Goal: Task Accomplishment & Management: Manage account settings

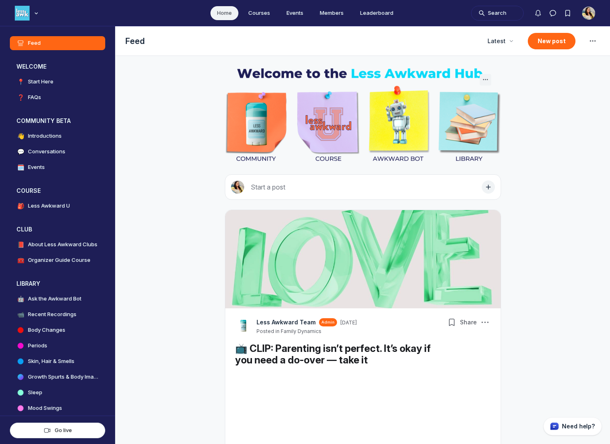
scroll to position [2790, 1574]
click at [58, 207] on h4 "Less Awkward U" at bounding box center [49, 206] width 42 height 8
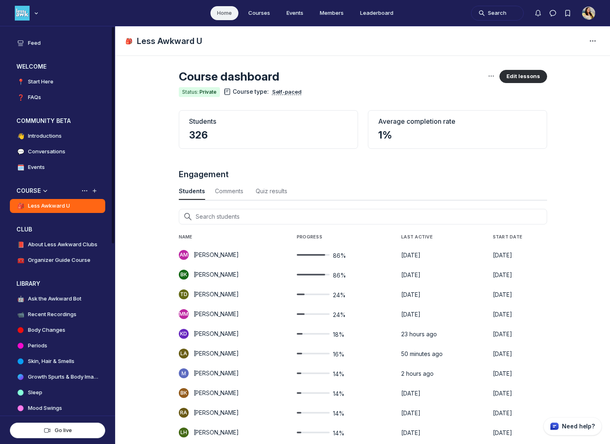
scroll to position [1113, 2714]
click at [515, 77] on button "Edit lessons" at bounding box center [523, 76] width 48 height 13
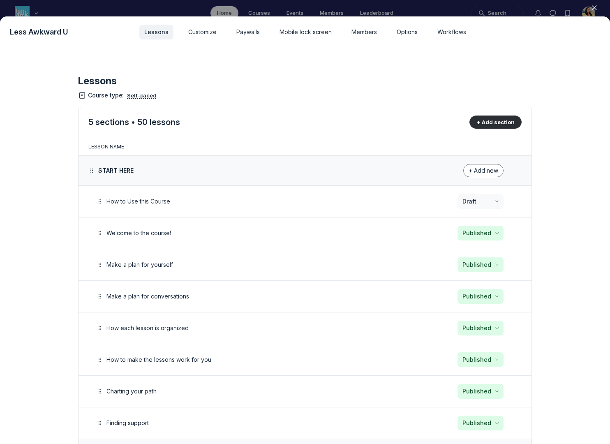
click at [596, 6] on icon "button" at bounding box center [594, 8] width 8 height 8
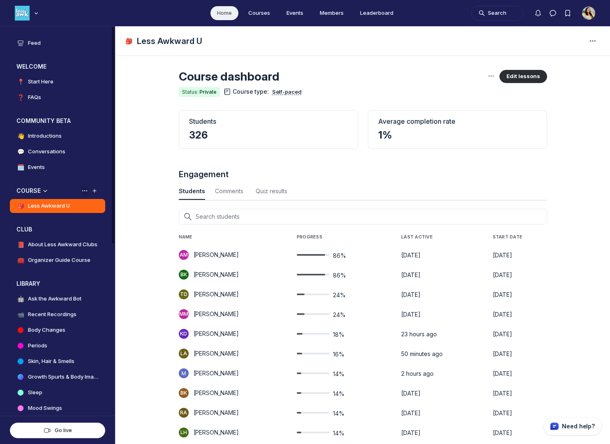
click at [83, 191] on icon "View space group options" at bounding box center [85, 190] width 8 height 7
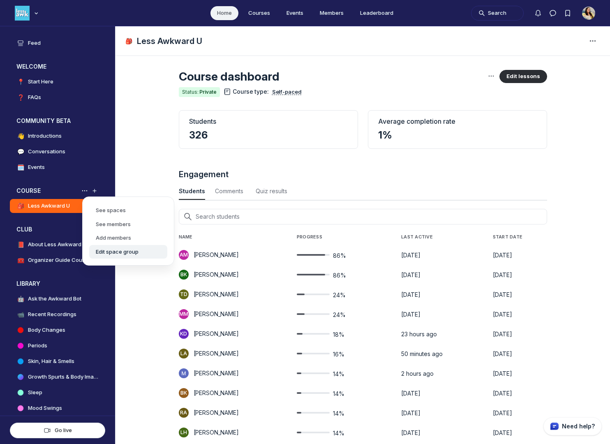
click at [116, 251] on button "Edit space group" at bounding box center [128, 252] width 78 height 14
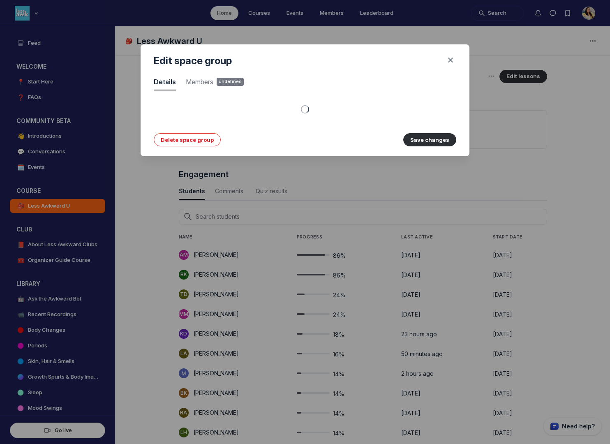
scroll to position [1113, 2418]
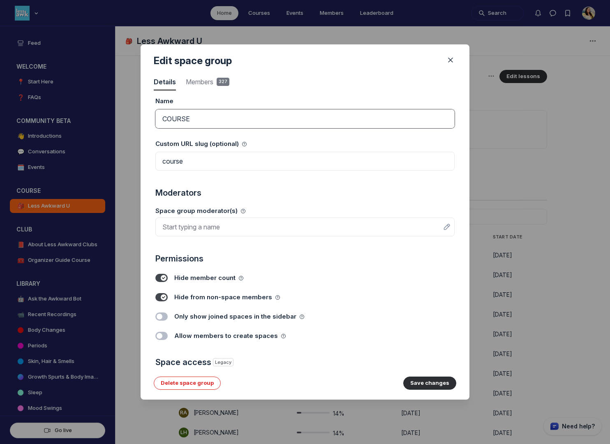
click at [192, 125] on input "COURSE" at bounding box center [304, 118] width 299 height 19
click at [450, 62] on icon "Close" at bounding box center [450, 60] width 8 height 8
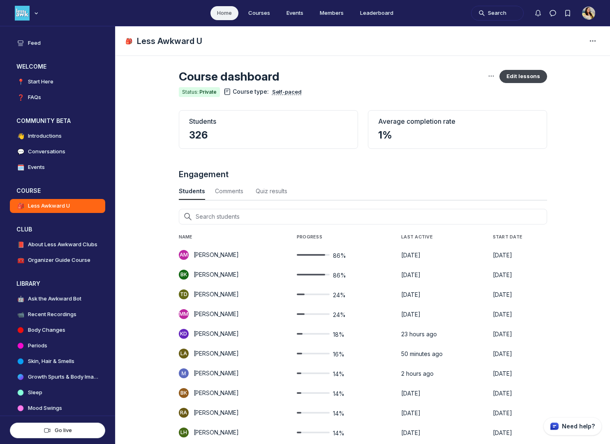
click at [515, 75] on button "Edit lessons" at bounding box center [523, 76] width 48 height 13
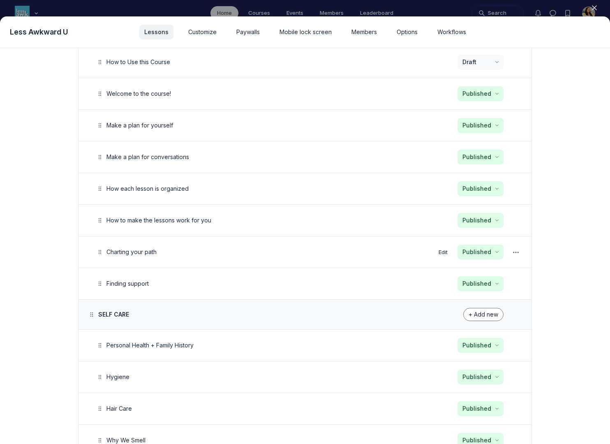
scroll to position [139, 0]
click at [440, 254] on button "Edit" at bounding box center [443, 252] width 16 height 11
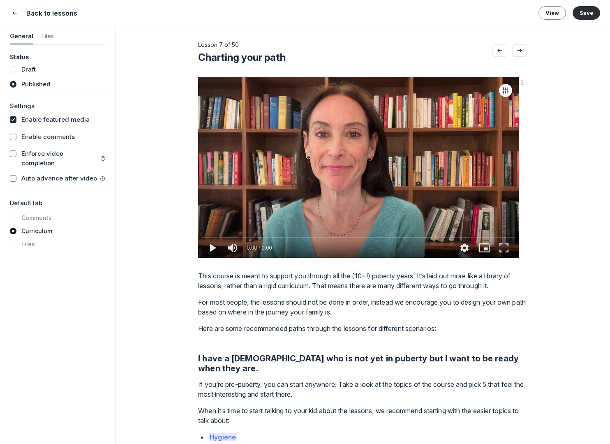
type media-captions-menu "cc:en:Default"
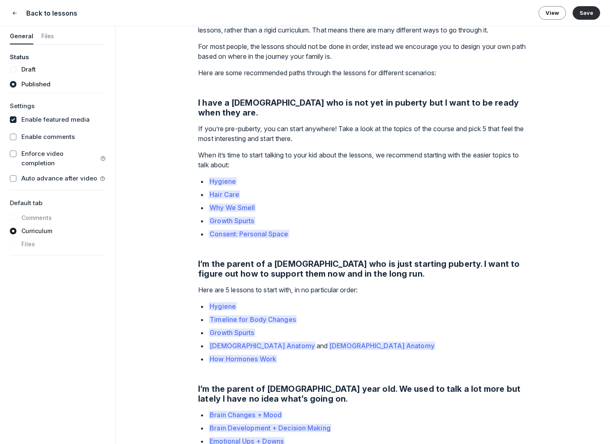
scroll to position [275, 0]
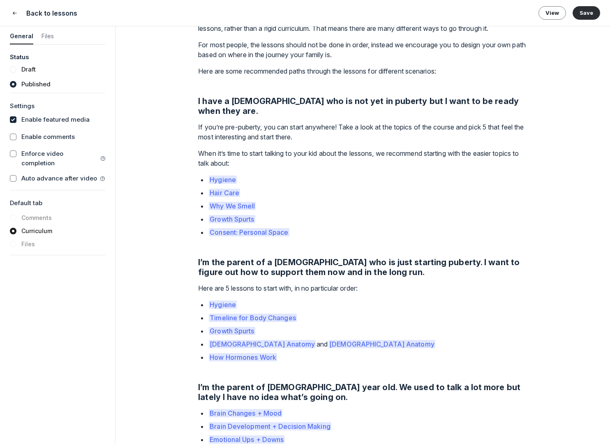
drag, startPoint x: 196, startPoint y: 101, endPoint x: 308, endPoint y: 103, distance: 112.2
click at [308, 103] on div "Lesson 7 of 50 Charting your path You chart your path through this course based…" at bounding box center [362, 235] width 494 height 418
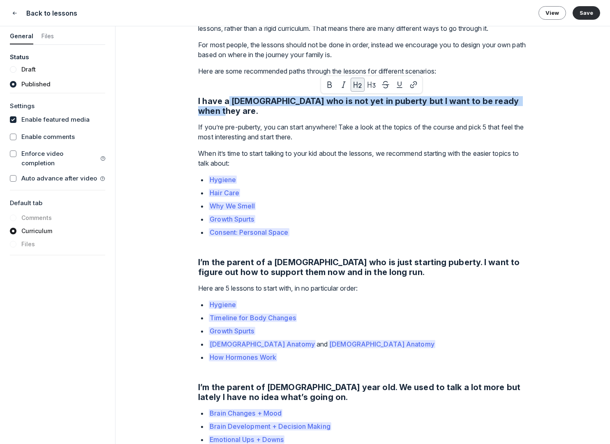
drag, startPoint x: 228, startPoint y: 100, endPoint x: 521, endPoint y: 101, distance: 293.1
click at [521, 101] on h2 "I have a [DEMOGRAPHIC_DATA] who is not yet in puberty but I want to be ready wh…" at bounding box center [362, 106] width 329 height 20
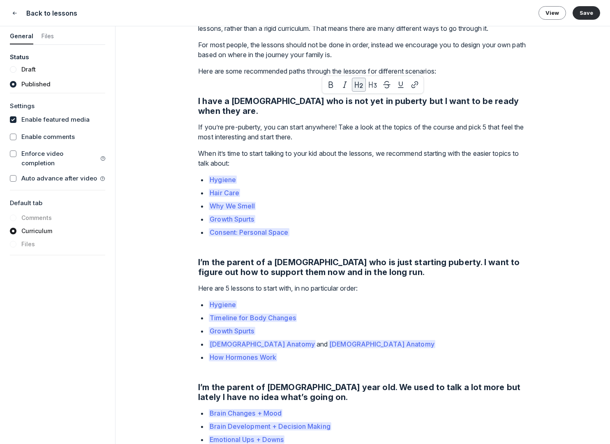
click at [481, 175] on p "Hygiene" at bounding box center [367, 180] width 319 height 10
click at [15, 12] on icon "Close" at bounding box center [15, 13] width 7 height 8
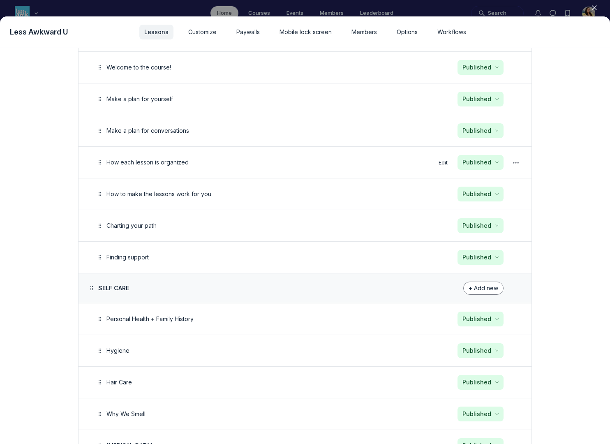
scroll to position [166, 0]
click at [595, 7] on use "button" at bounding box center [594, 8] width 4 height 4
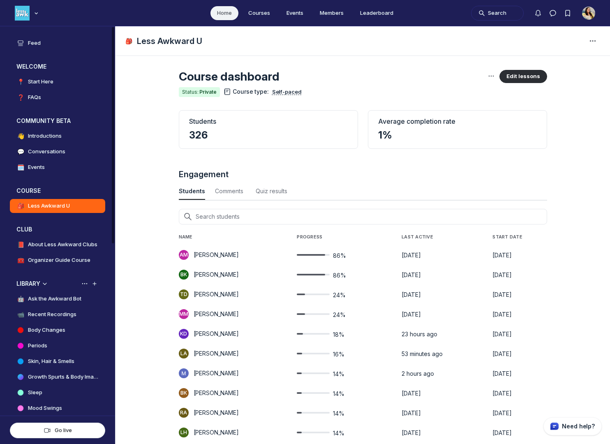
click at [73, 311] on h4 "Recent Recordings" at bounding box center [52, 314] width 49 height 8
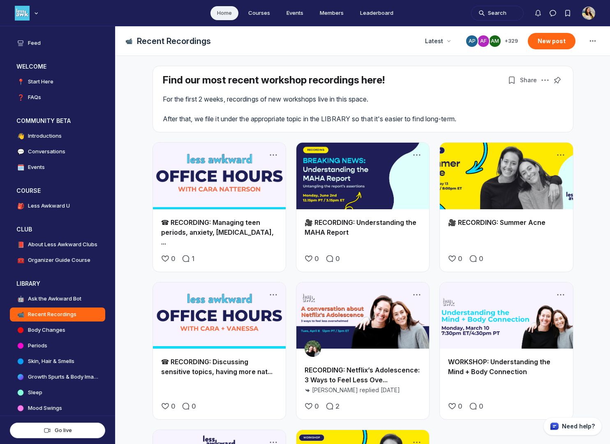
click at [235, 222] on link "☎ RECORDING: Managing teen periods, anxiety, [MEDICAL_DATA], ..." at bounding box center [217, 232] width 113 height 28
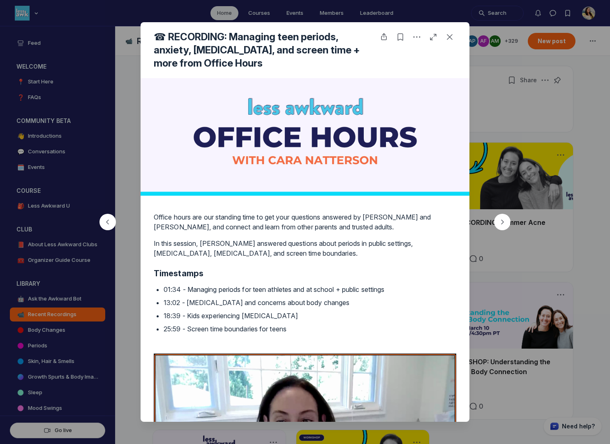
type media-captions-menu "cc:en:Default"
click at [417, 37] on icon "Post actions" at bounding box center [417, 37] width 8 height 8
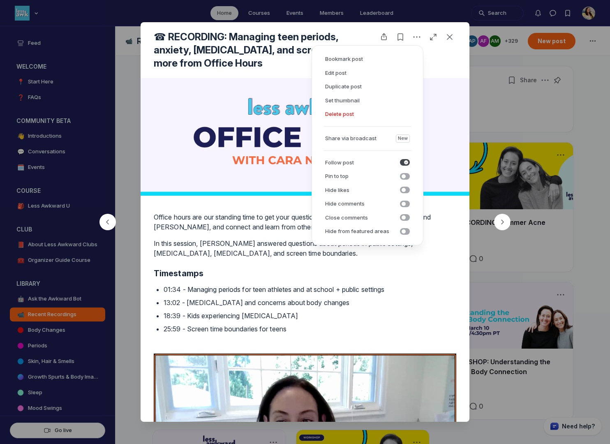
click at [409, 286] on p "01:34 - Managing periods for teen athletes and at school + public settings" at bounding box center [310, 289] width 293 height 10
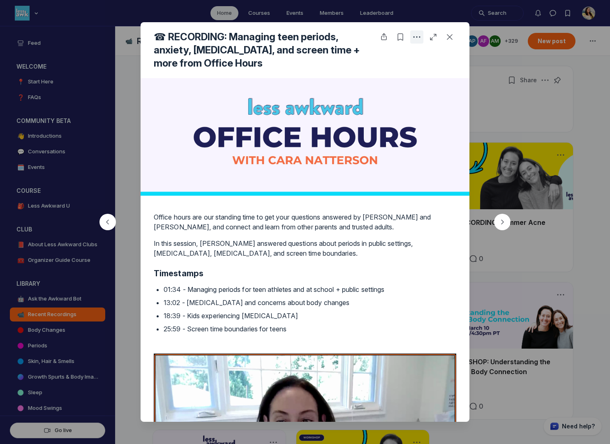
click at [418, 35] on icon "Post actions" at bounding box center [417, 37] width 8 height 8
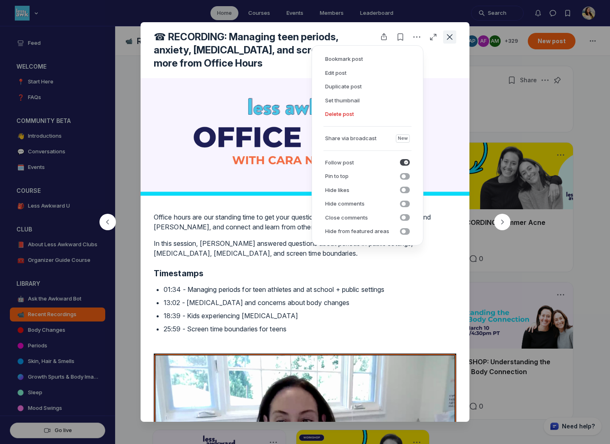
click at [451, 39] on icon "Close post" at bounding box center [450, 37] width 8 height 8
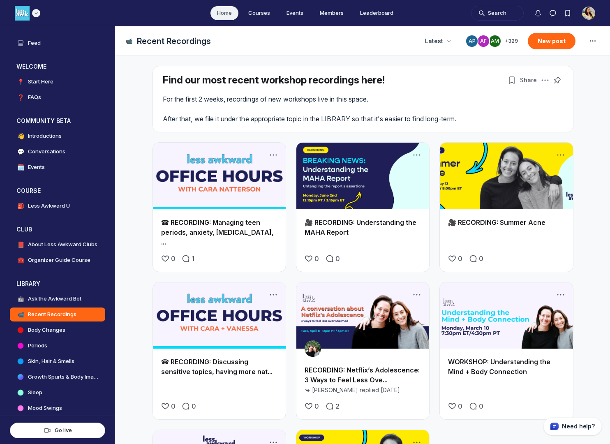
click at [37, 13] on use "Main navigation bar" at bounding box center [36, 13] width 2 height 1
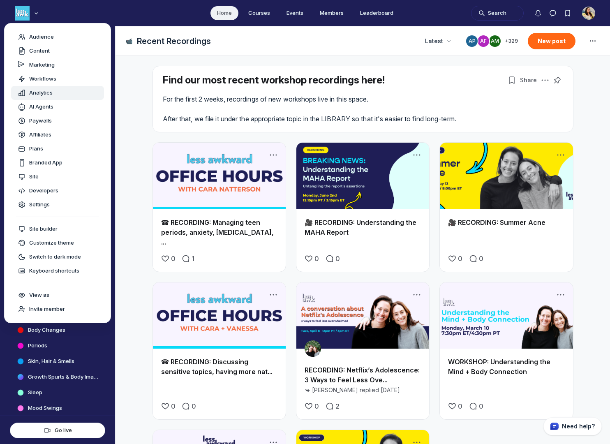
click at [53, 93] on span "Analytics" at bounding box center [40, 93] width 23 height 8
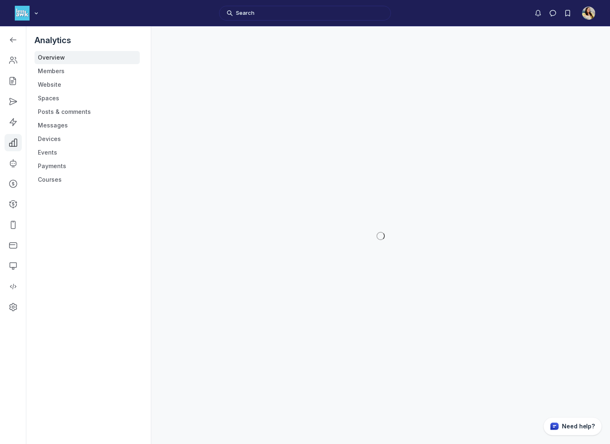
scroll to position [2918, 1171]
click at [74, 113] on link "Posts & comments" at bounding box center [87, 111] width 105 height 13
click at [85, 152] on link "Events" at bounding box center [87, 152] width 105 height 13
